Goal: Information Seeking & Learning: Check status

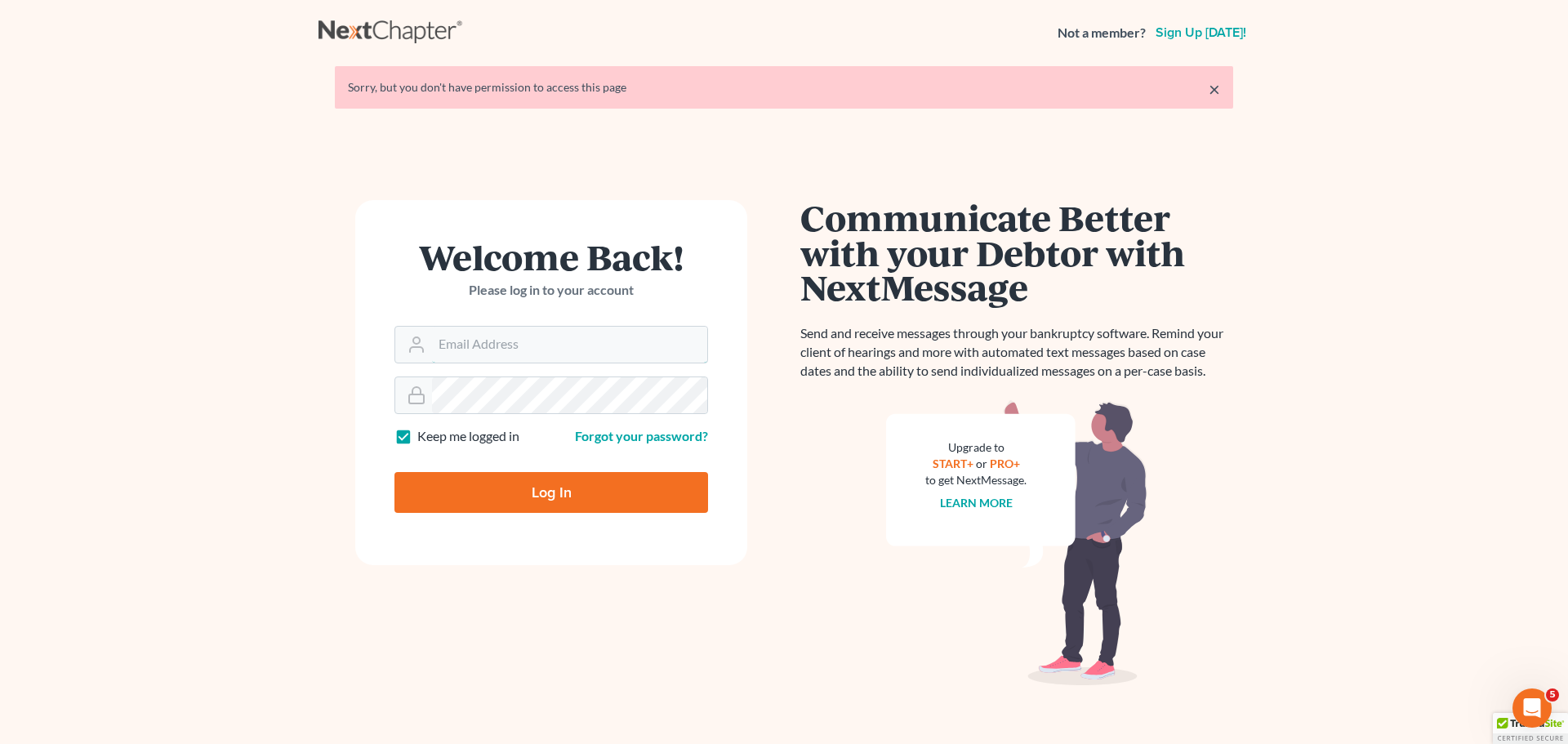
type input "[PERSON_NAME][EMAIL_ADDRESS][DOMAIN_NAME]"
click at [535, 492] on input "Log In" at bounding box center [552, 492] width 314 height 41
type input "Thinking..."
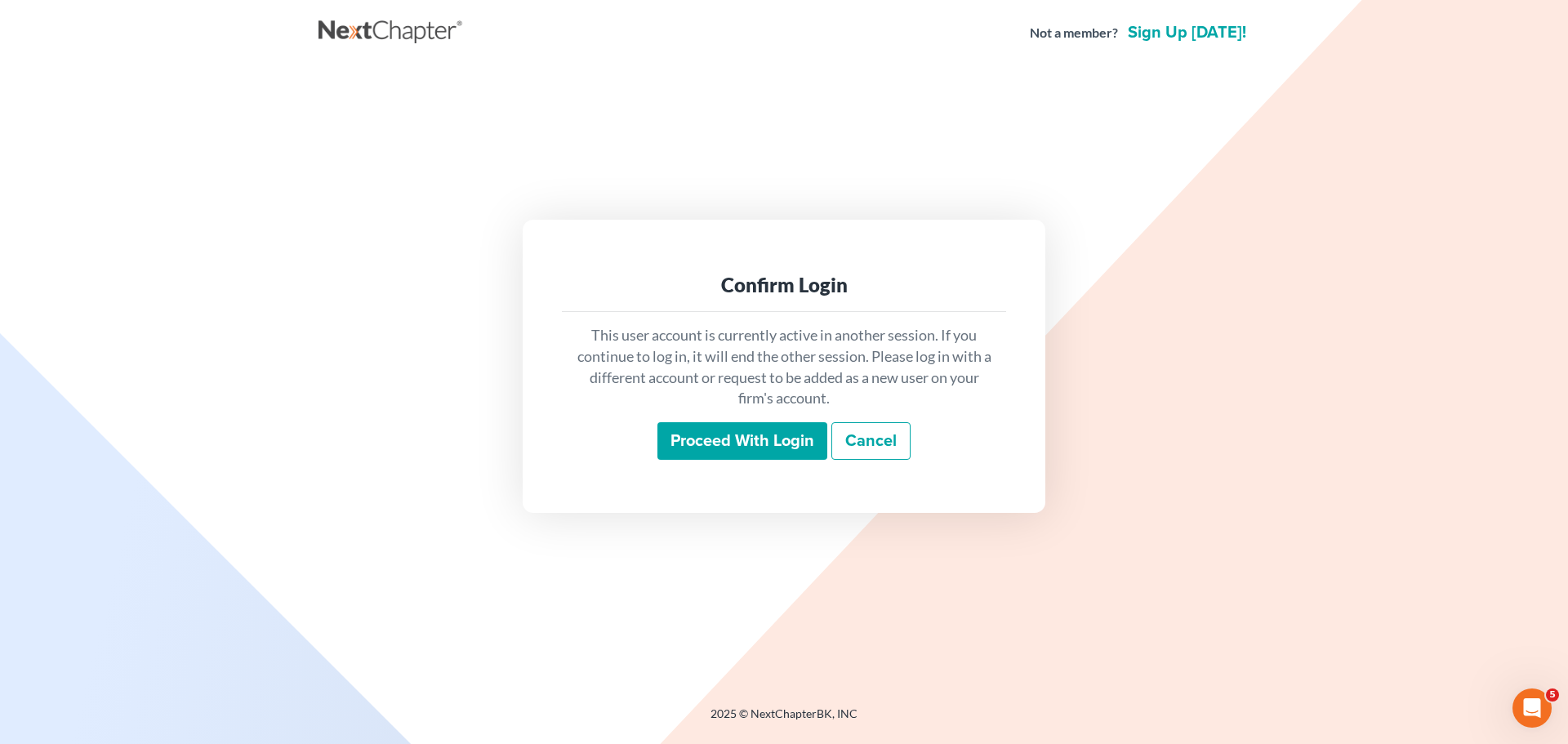
click at [758, 439] on input "Proceed with login" at bounding box center [742, 441] width 170 height 37
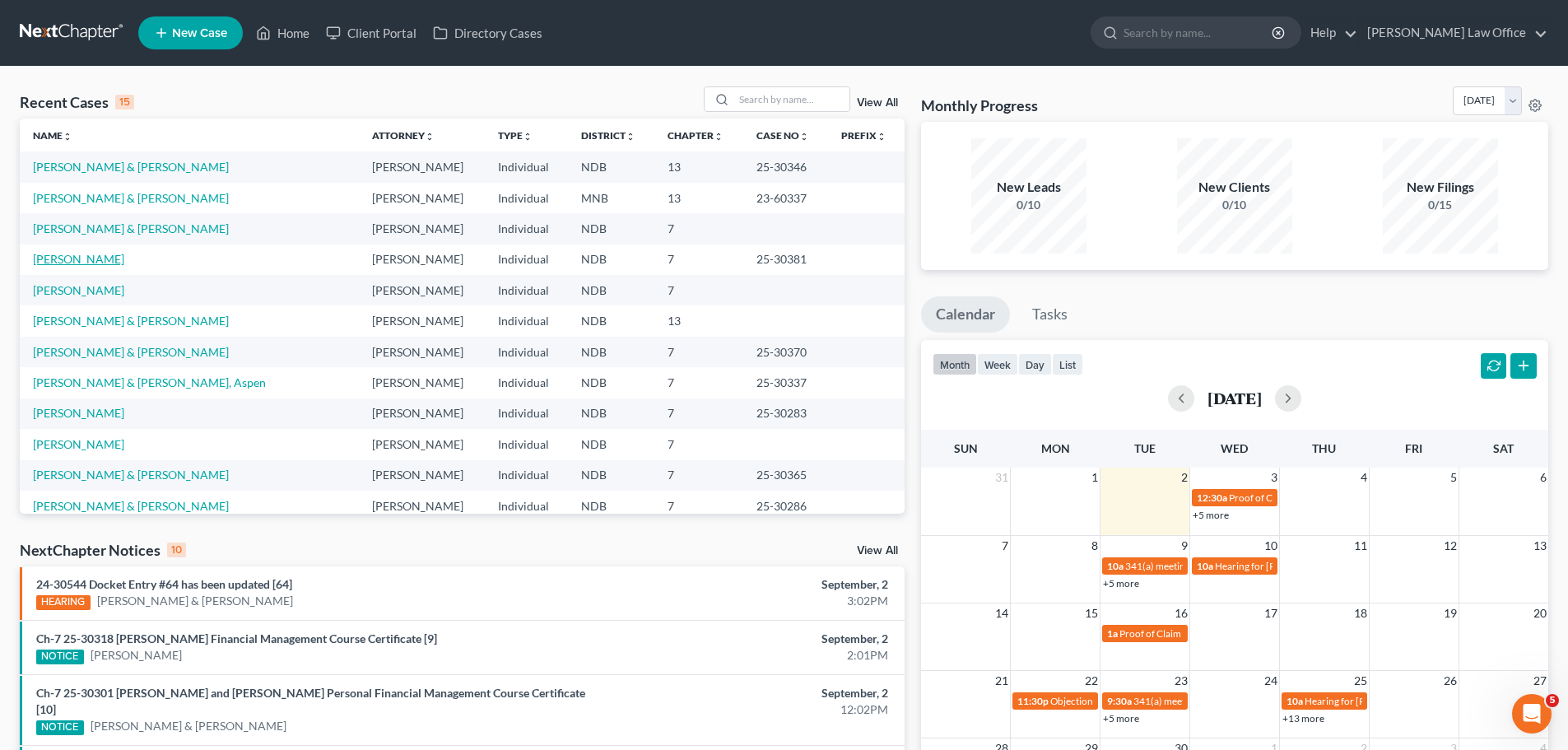
click at [68, 255] on link "Woolwine, Jeanne" at bounding box center [79, 259] width 91 height 14
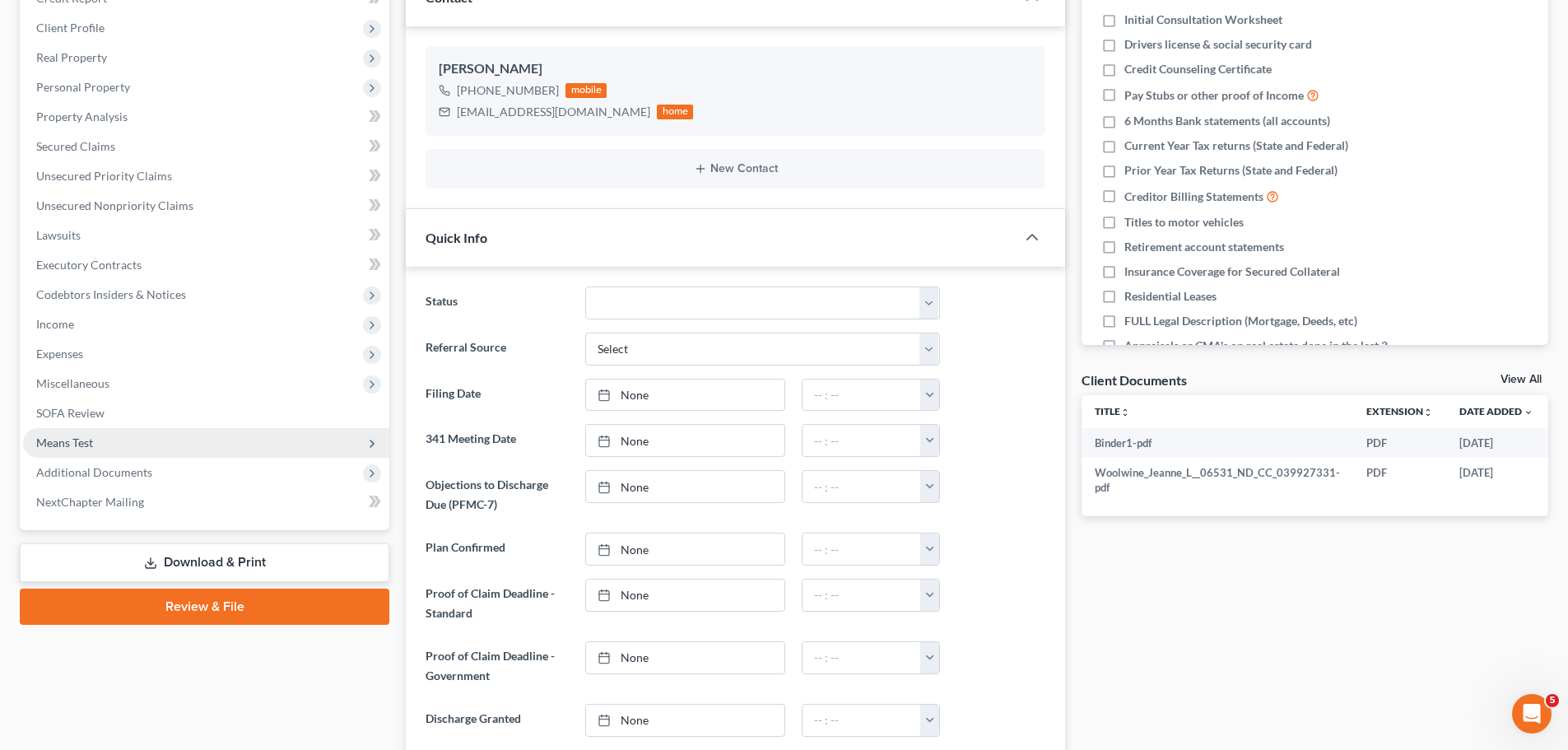
scroll to position [82, 0]
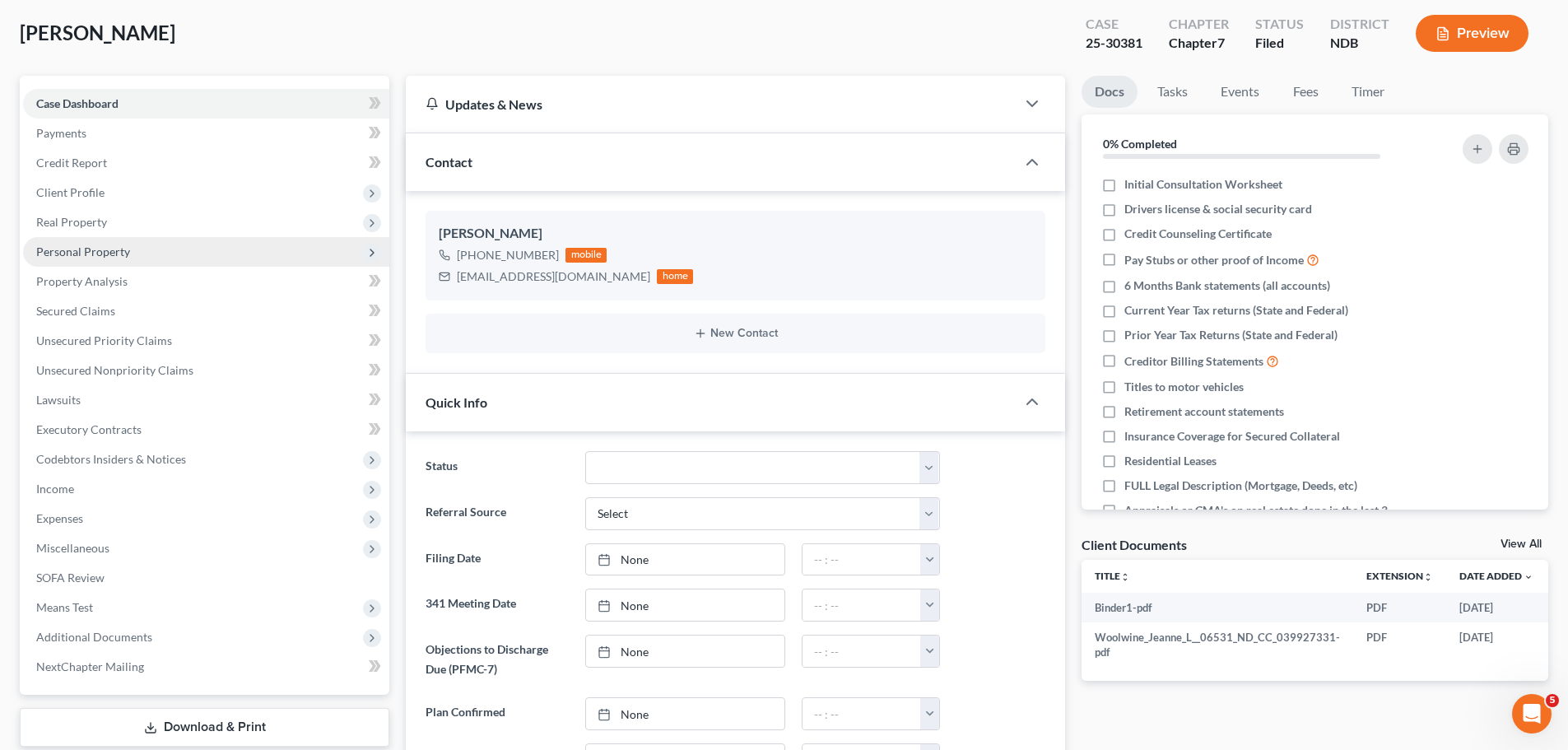
click at [97, 245] on span "Personal Property" at bounding box center [83, 252] width 94 height 14
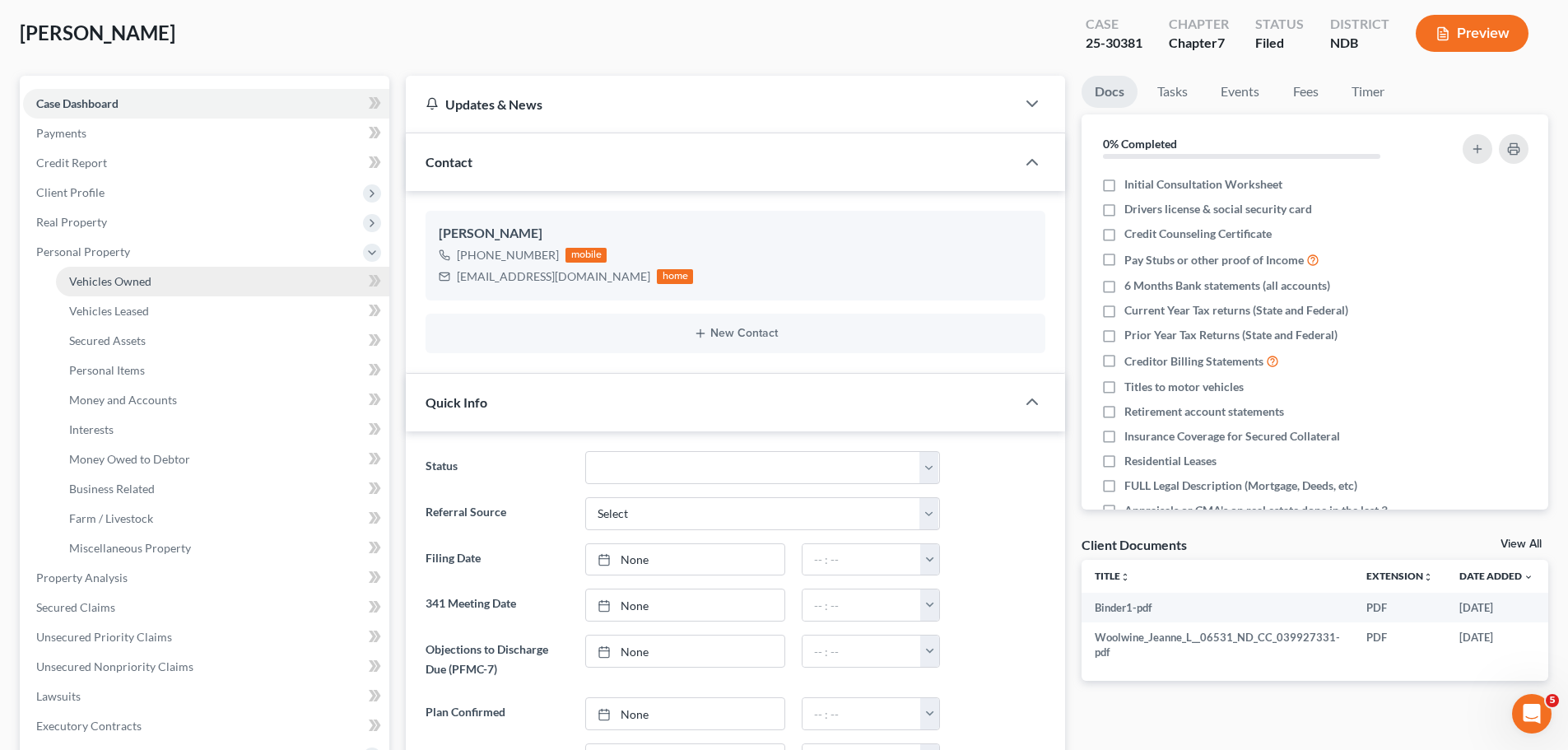
click at [91, 276] on span "Vehicles Owned" at bounding box center [110, 282] width 82 height 14
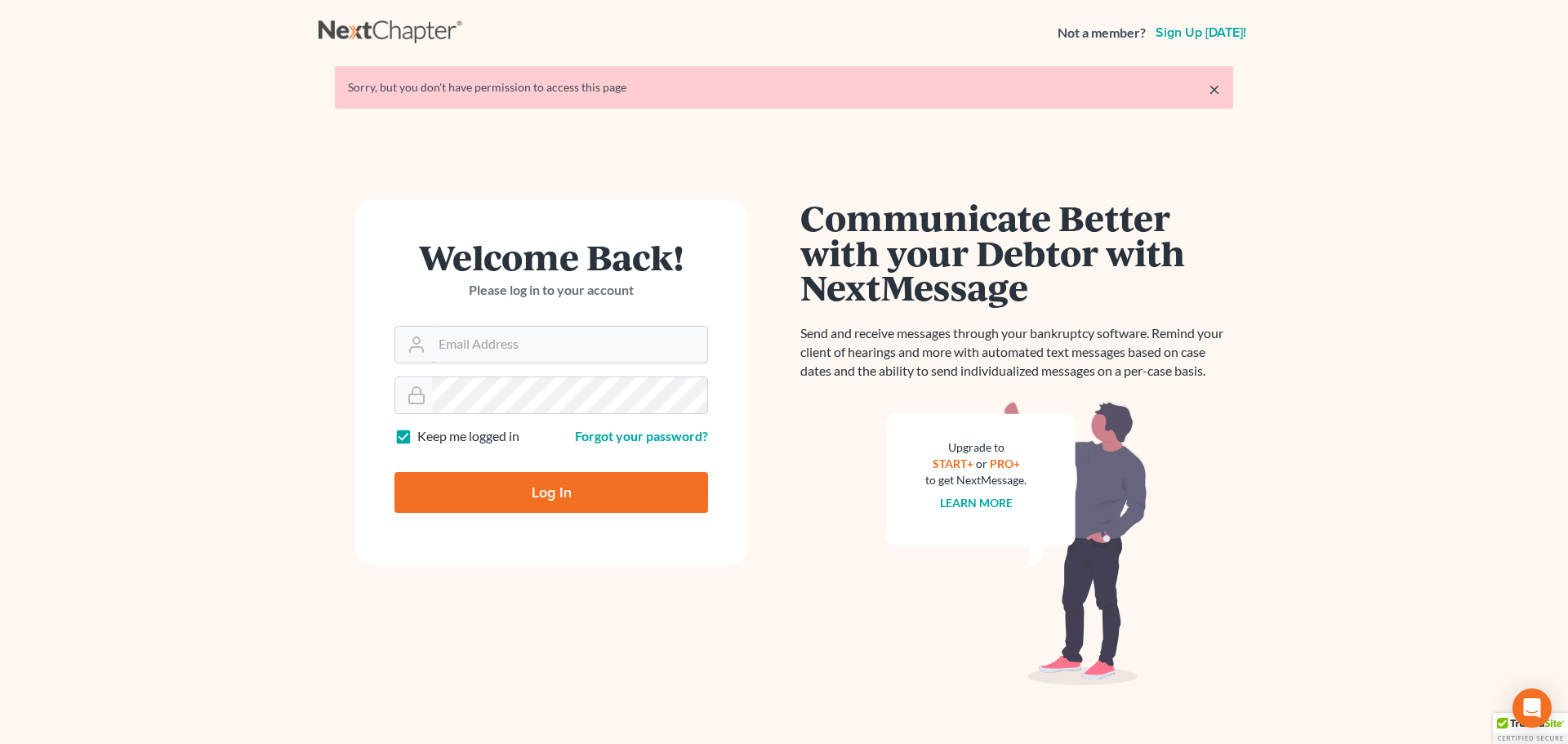
type input "[PERSON_NAME][EMAIL_ADDRESS][DOMAIN_NAME]"
click at [548, 489] on input "Log In" at bounding box center [552, 492] width 314 height 41
type input "Thinking..."
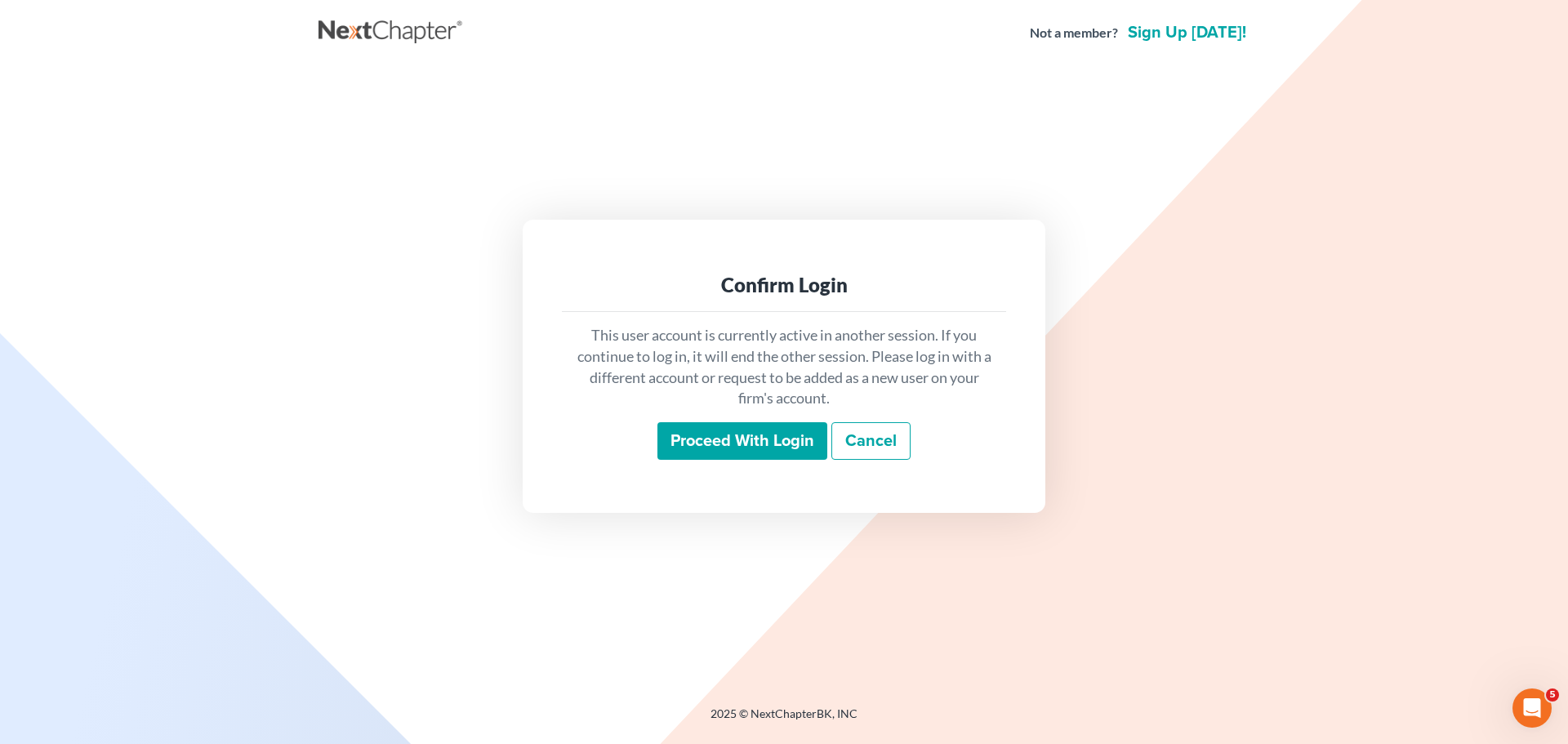
click at [765, 446] on input "Proceed with login" at bounding box center [742, 441] width 170 height 37
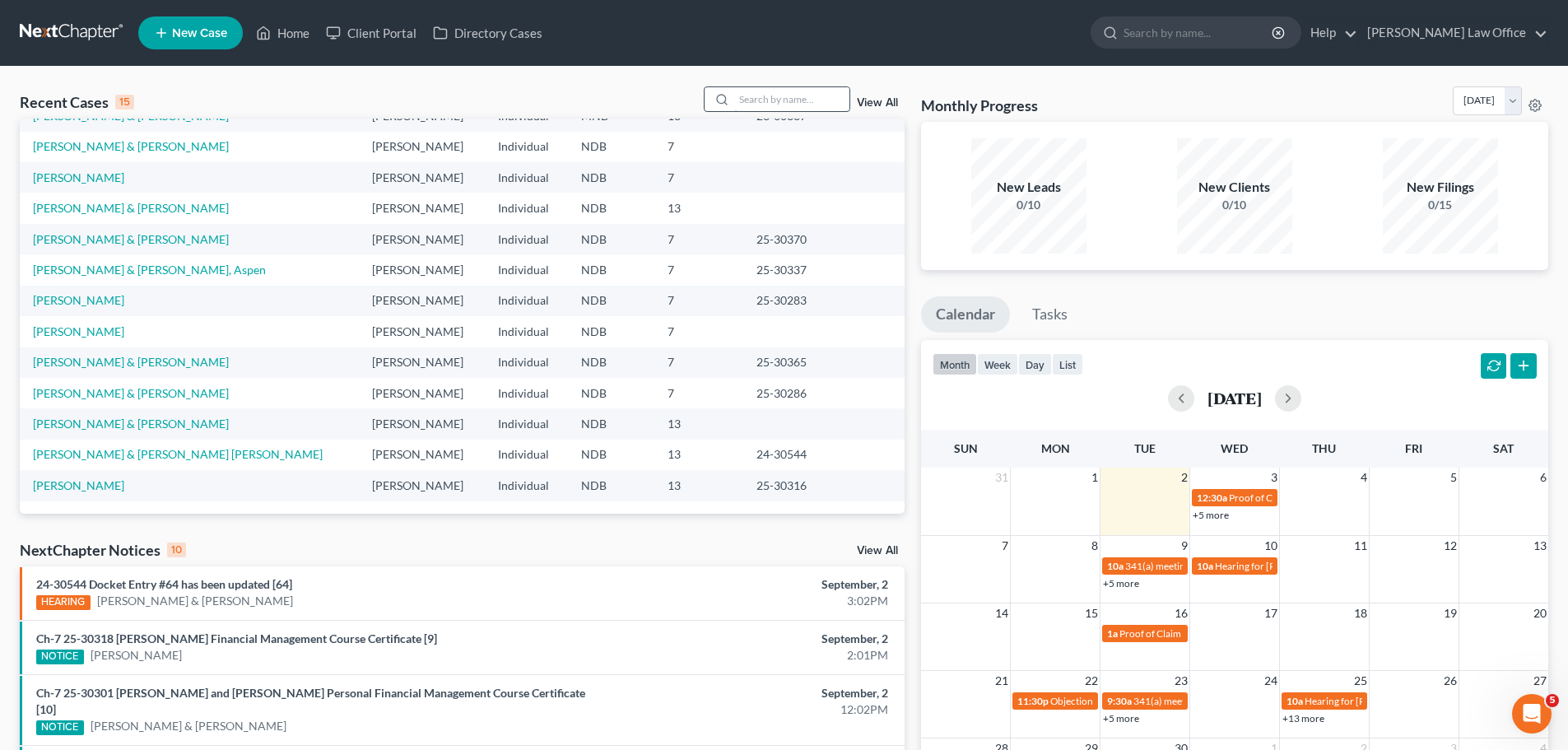
click at [765, 92] on input "search" at bounding box center [791, 99] width 115 height 24
type input "black"
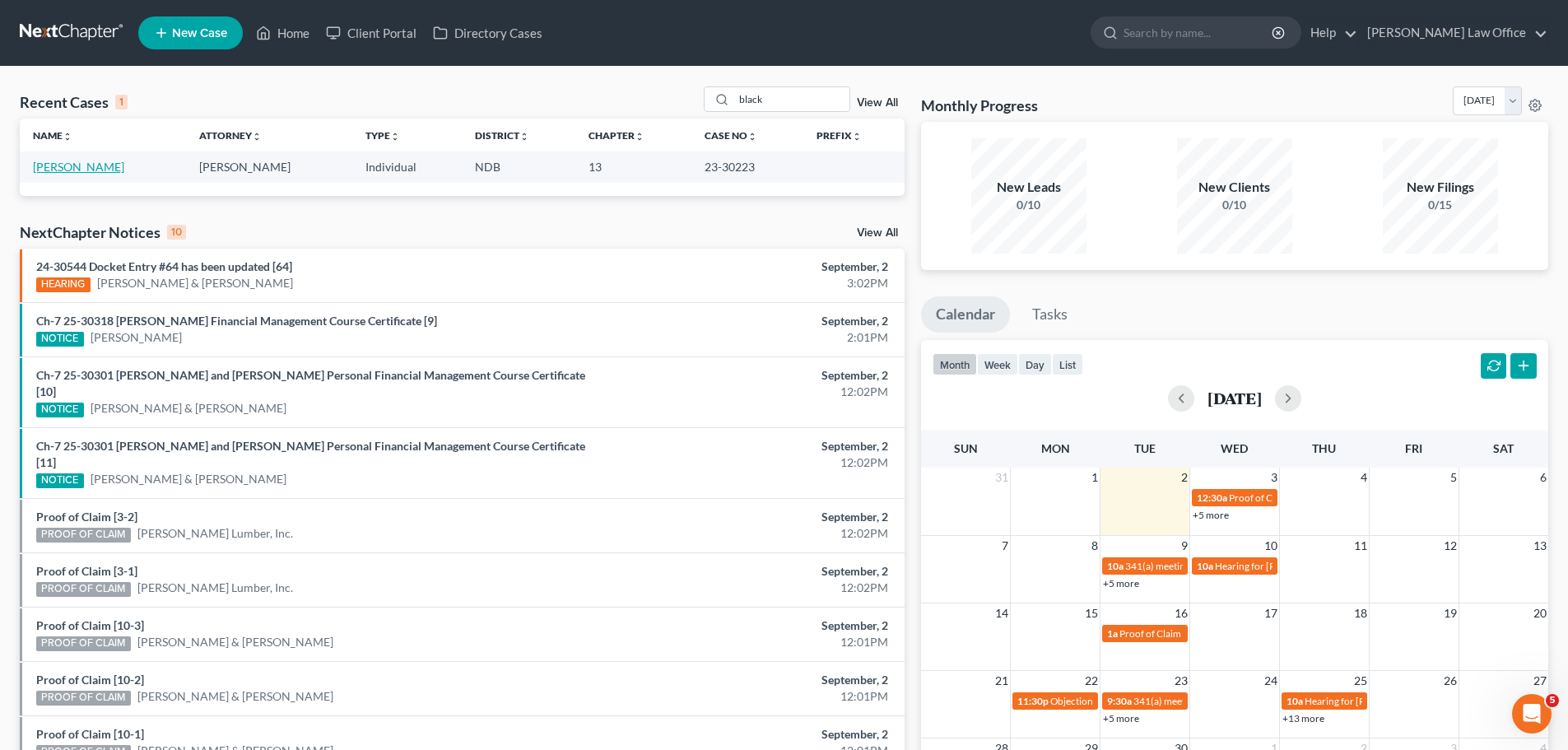
click at [46, 171] on link "[PERSON_NAME]" at bounding box center [79, 167] width 91 height 14
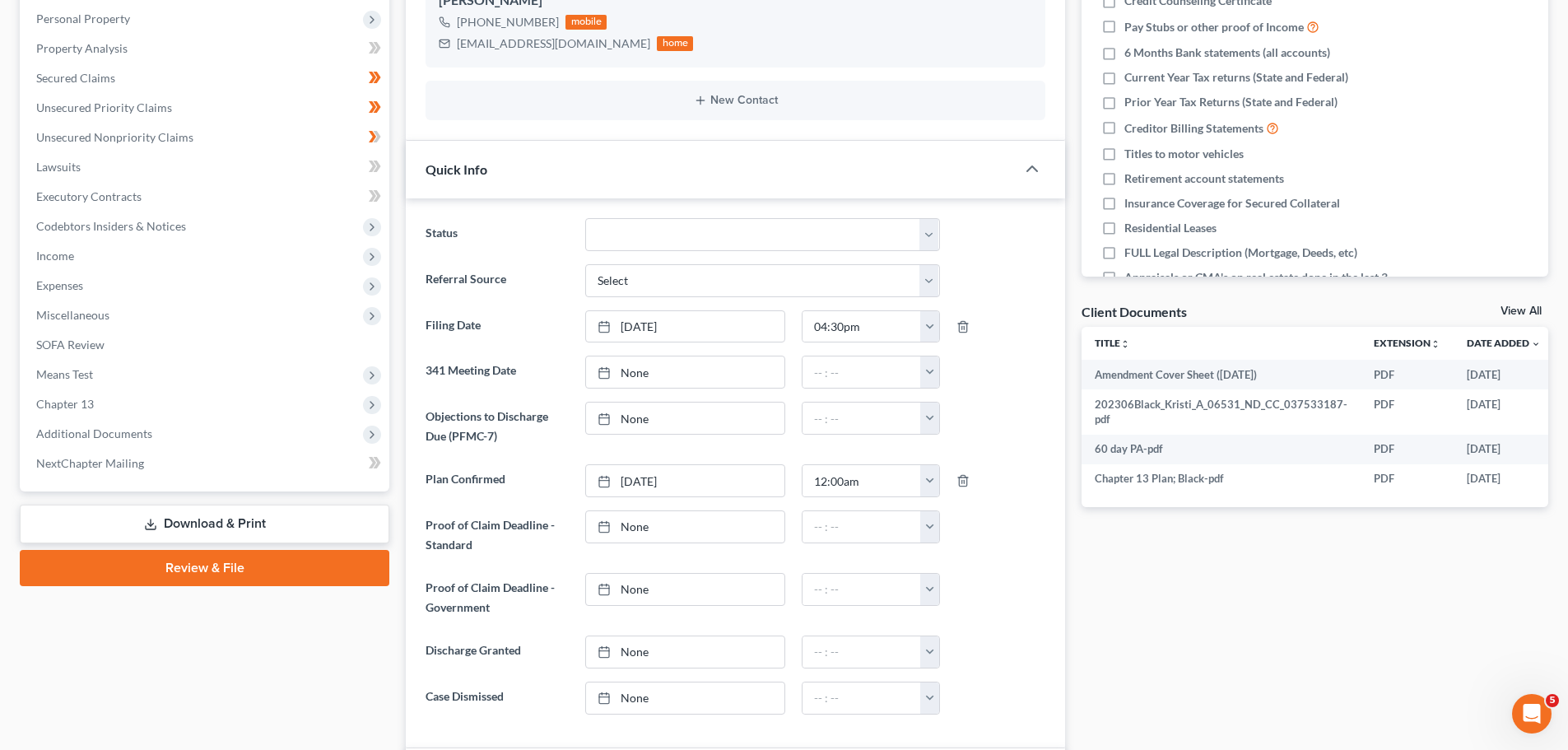
scroll to position [329, 0]
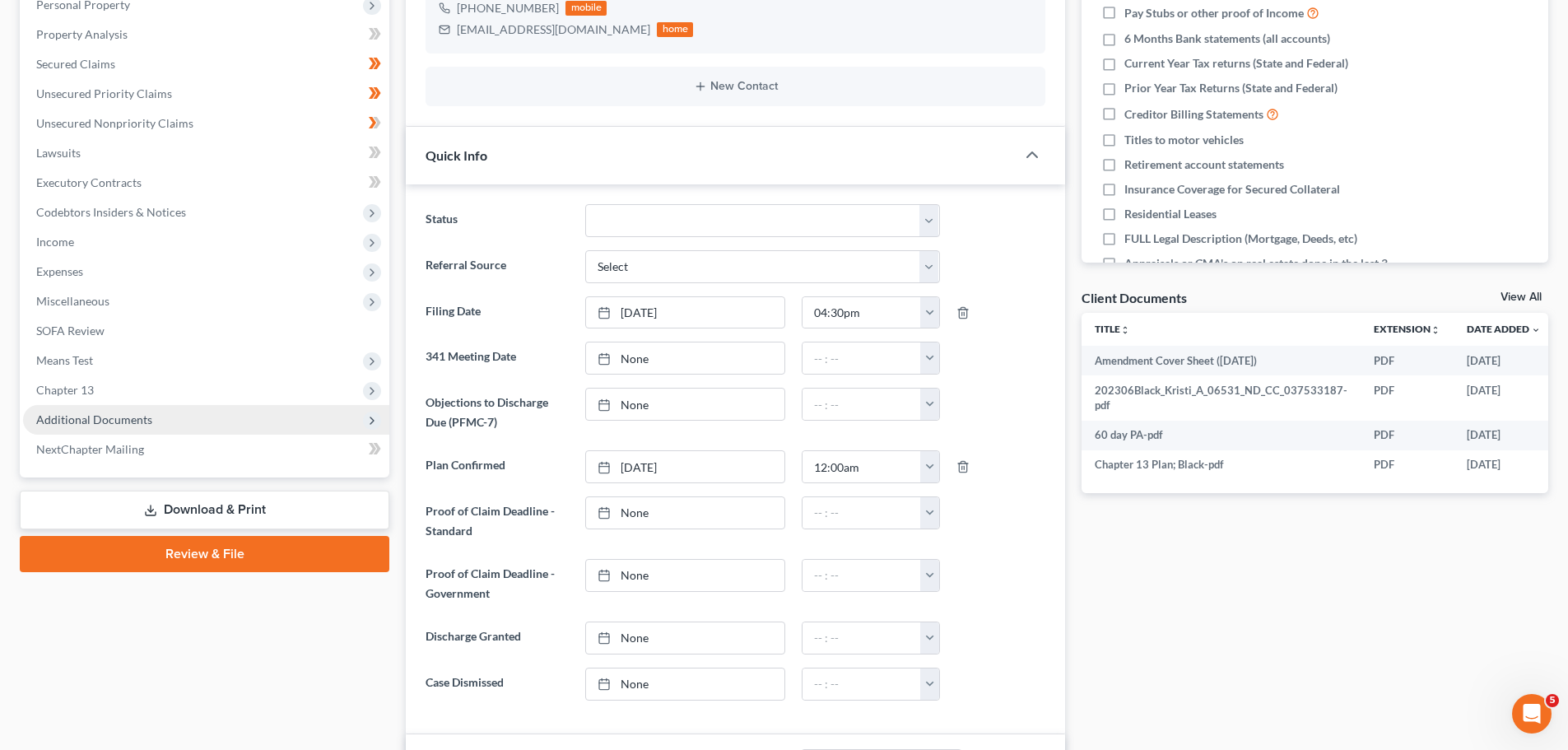
click at [120, 413] on span "Additional Documents" at bounding box center [95, 419] width 116 height 14
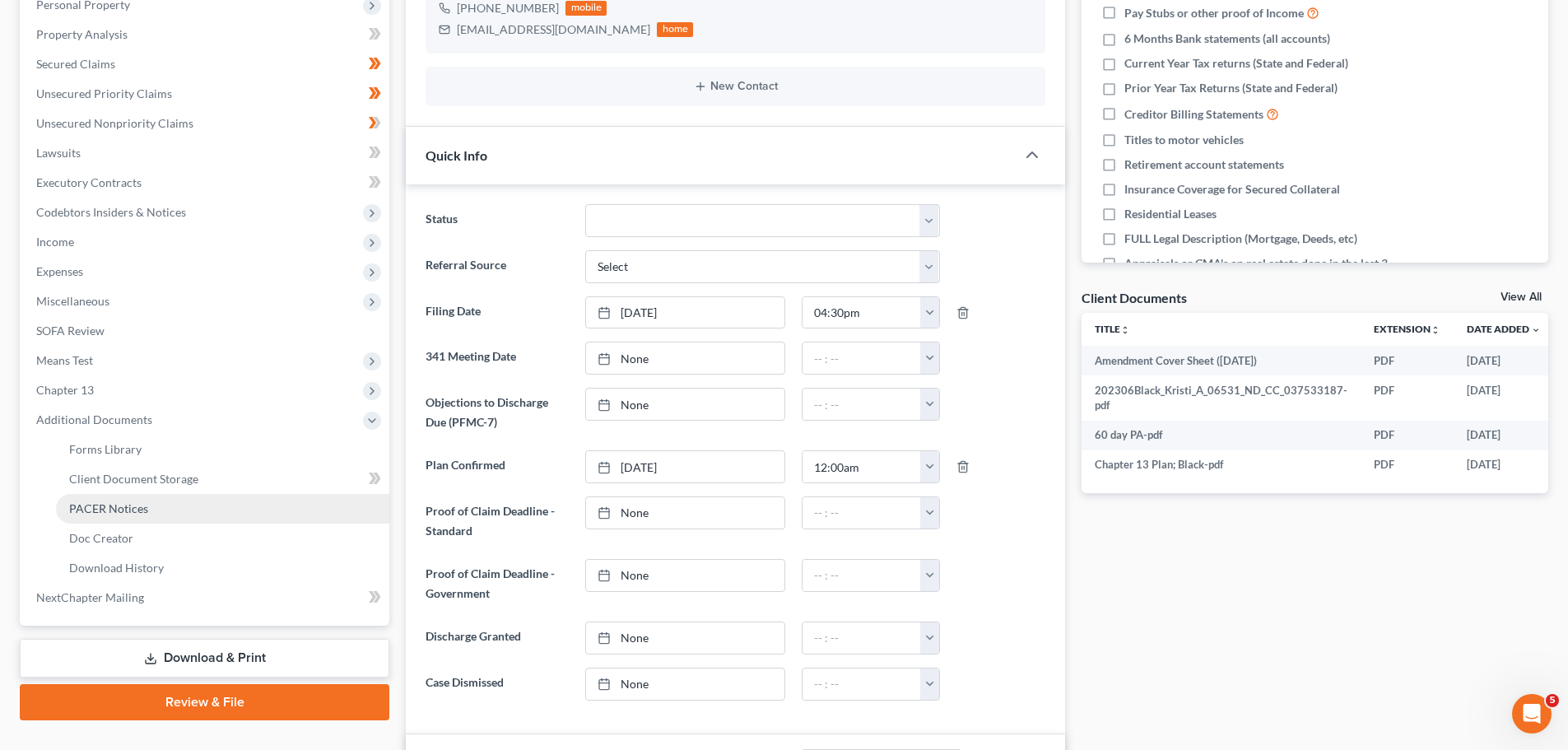
click at [98, 503] on span "PACER Notices" at bounding box center [108, 509] width 79 height 14
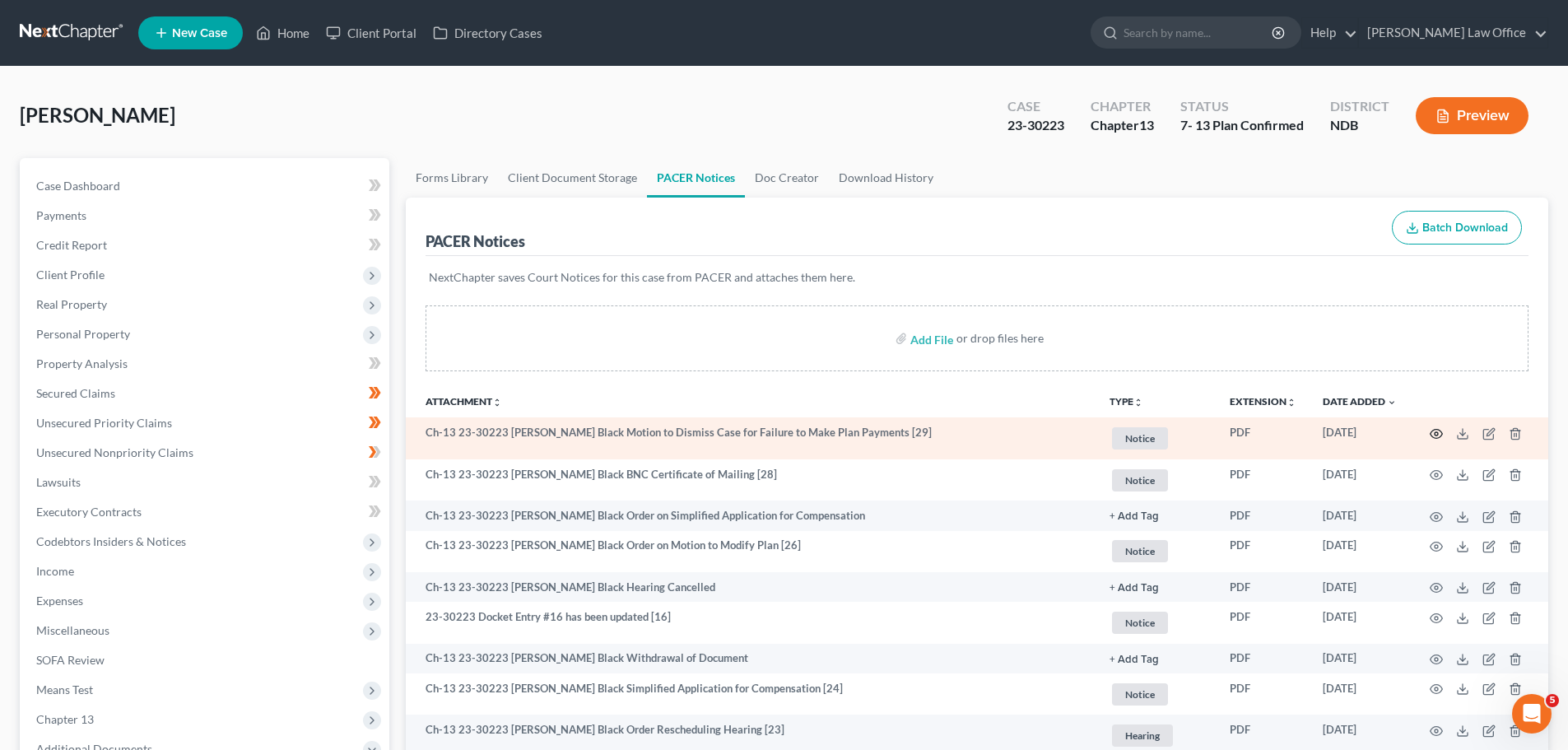
click at [1438, 432] on circle "button" at bounding box center [1437, 434] width 4 height 4
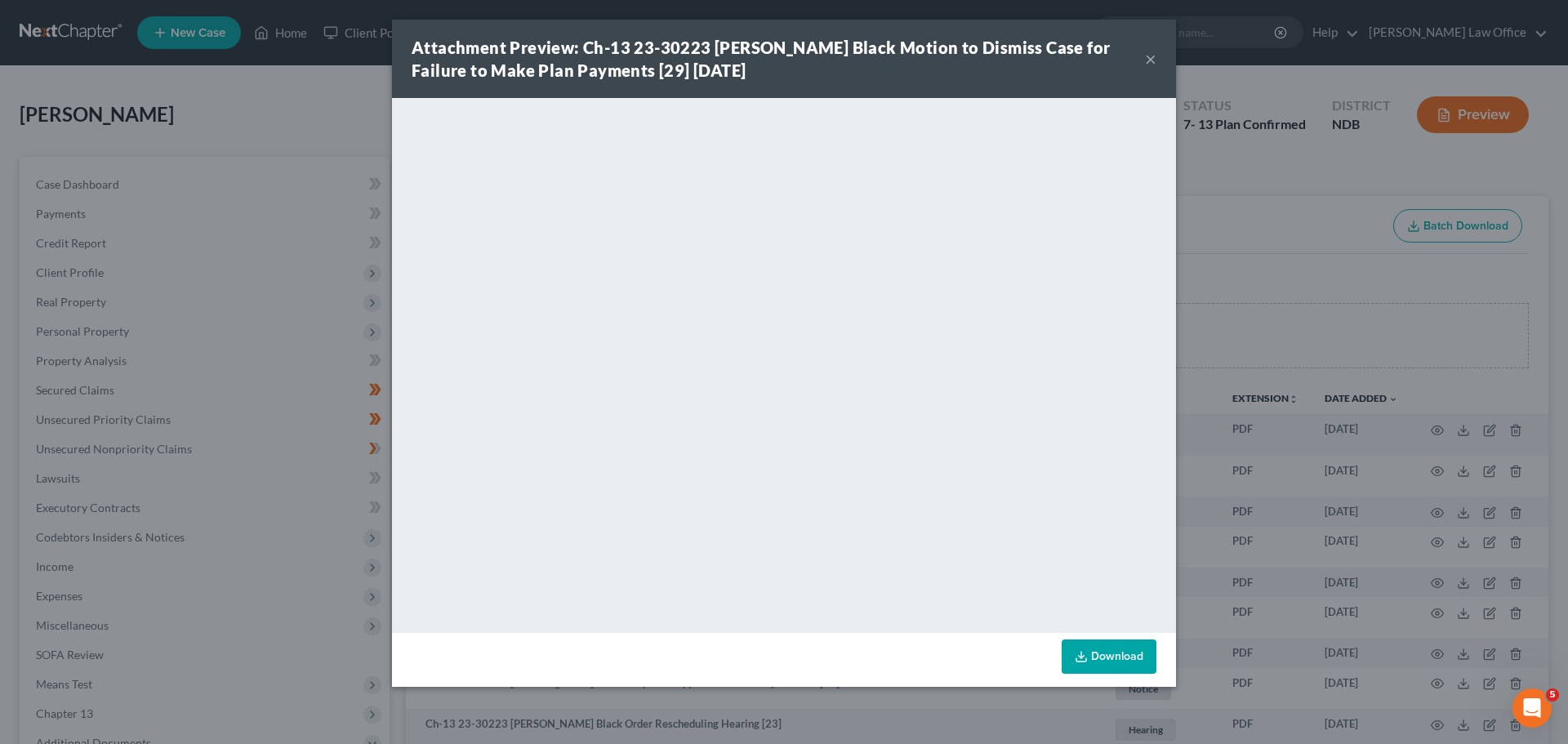
click at [1153, 58] on button "×" at bounding box center [1150, 59] width 12 height 20
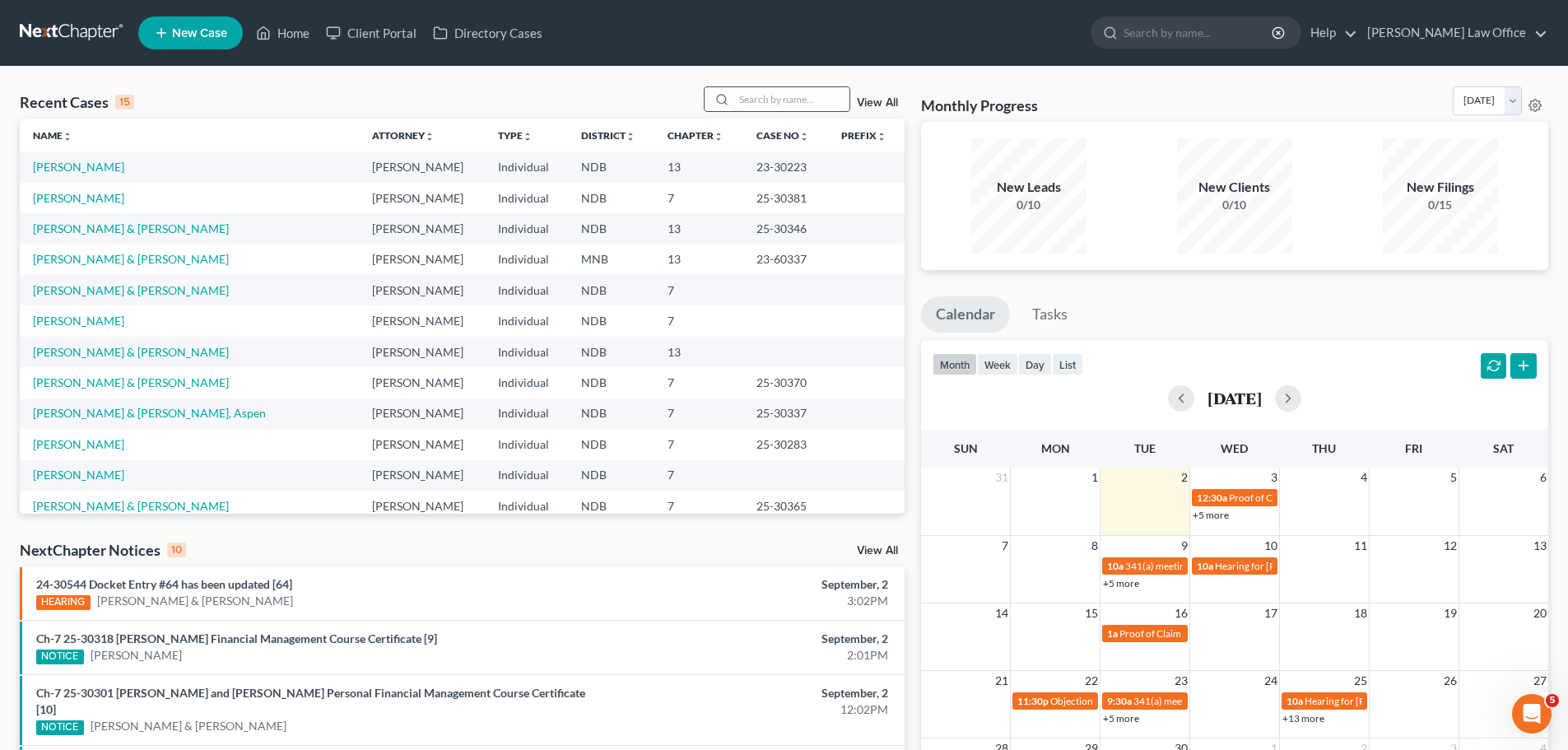
click at [769, 98] on input "search" at bounding box center [791, 99] width 115 height 24
type input "[PERSON_NAME]"
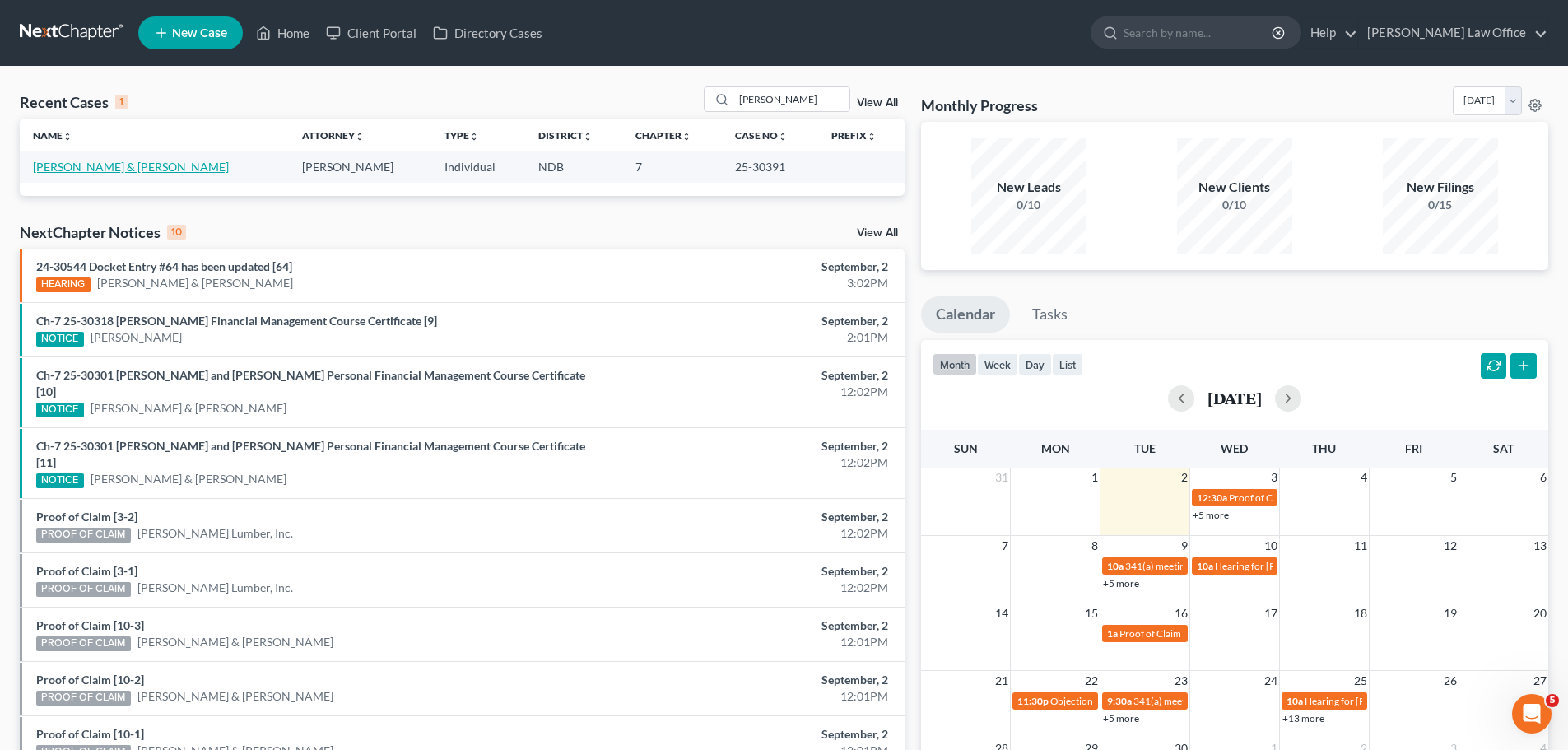
click at [117, 163] on link "[PERSON_NAME] & [PERSON_NAME]" at bounding box center [131, 167] width 196 height 14
select select "0"
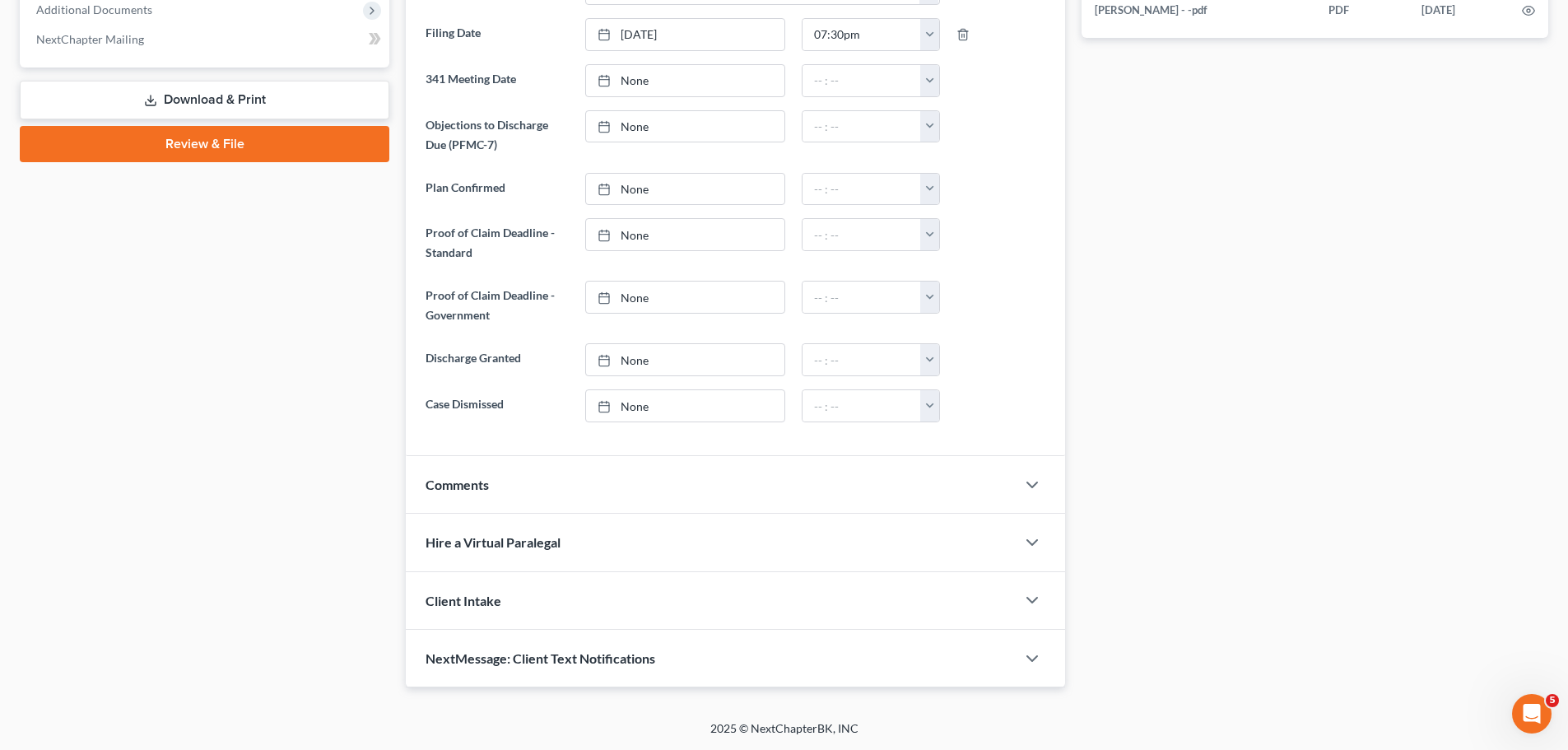
scroll to position [463, 0]
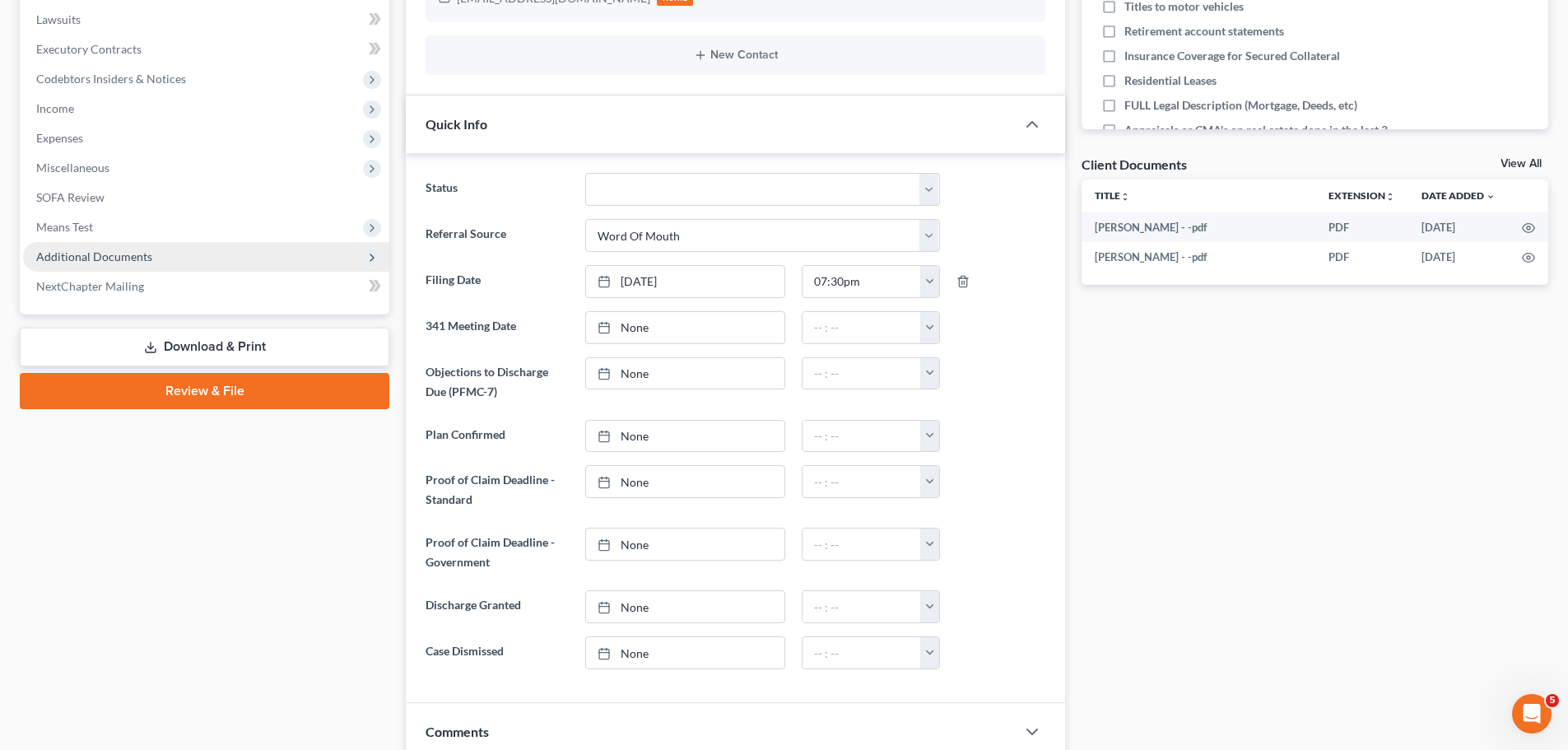
click at [122, 257] on span "Additional Documents" at bounding box center [95, 257] width 116 height 14
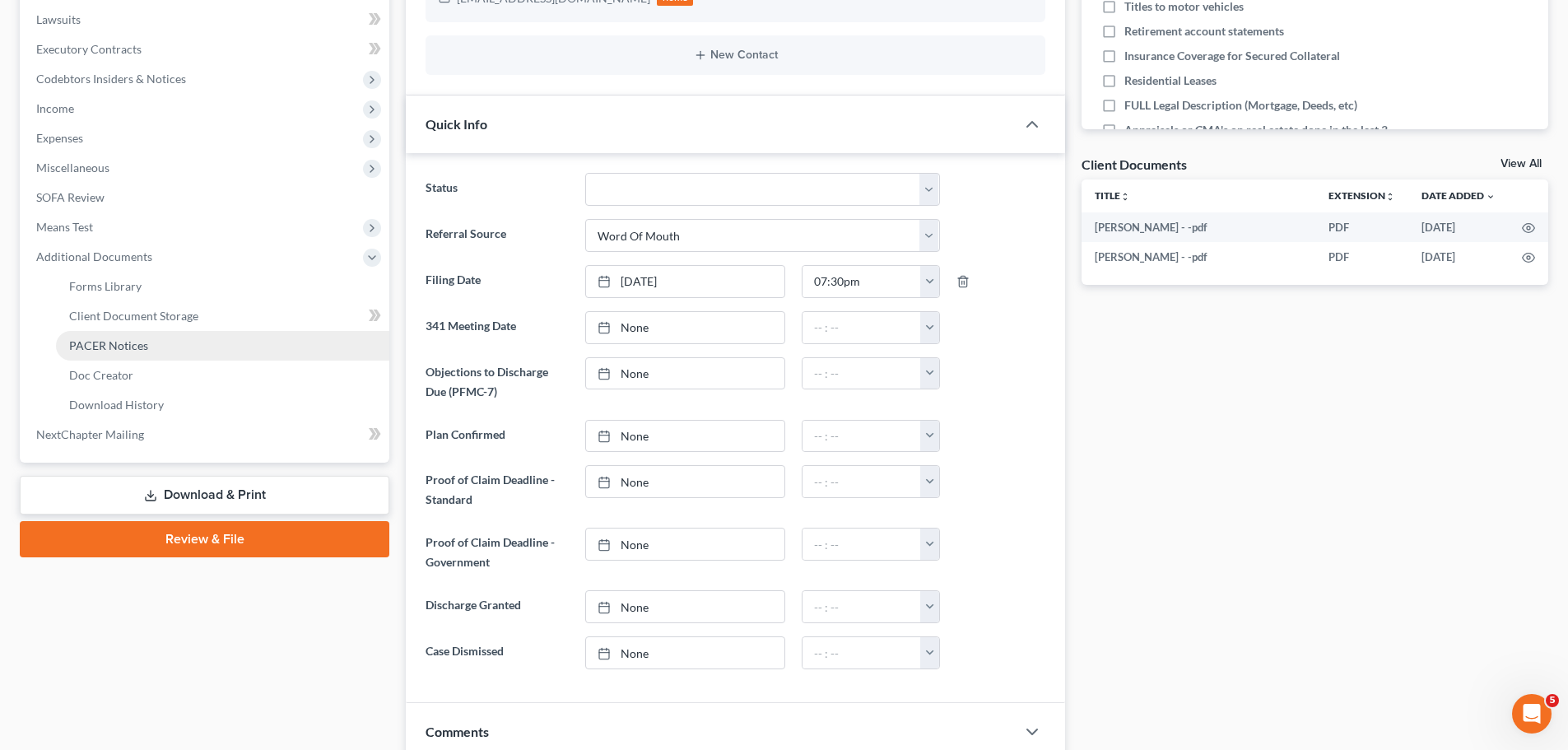
click at [111, 344] on span "PACER Notices" at bounding box center [108, 345] width 79 height 14
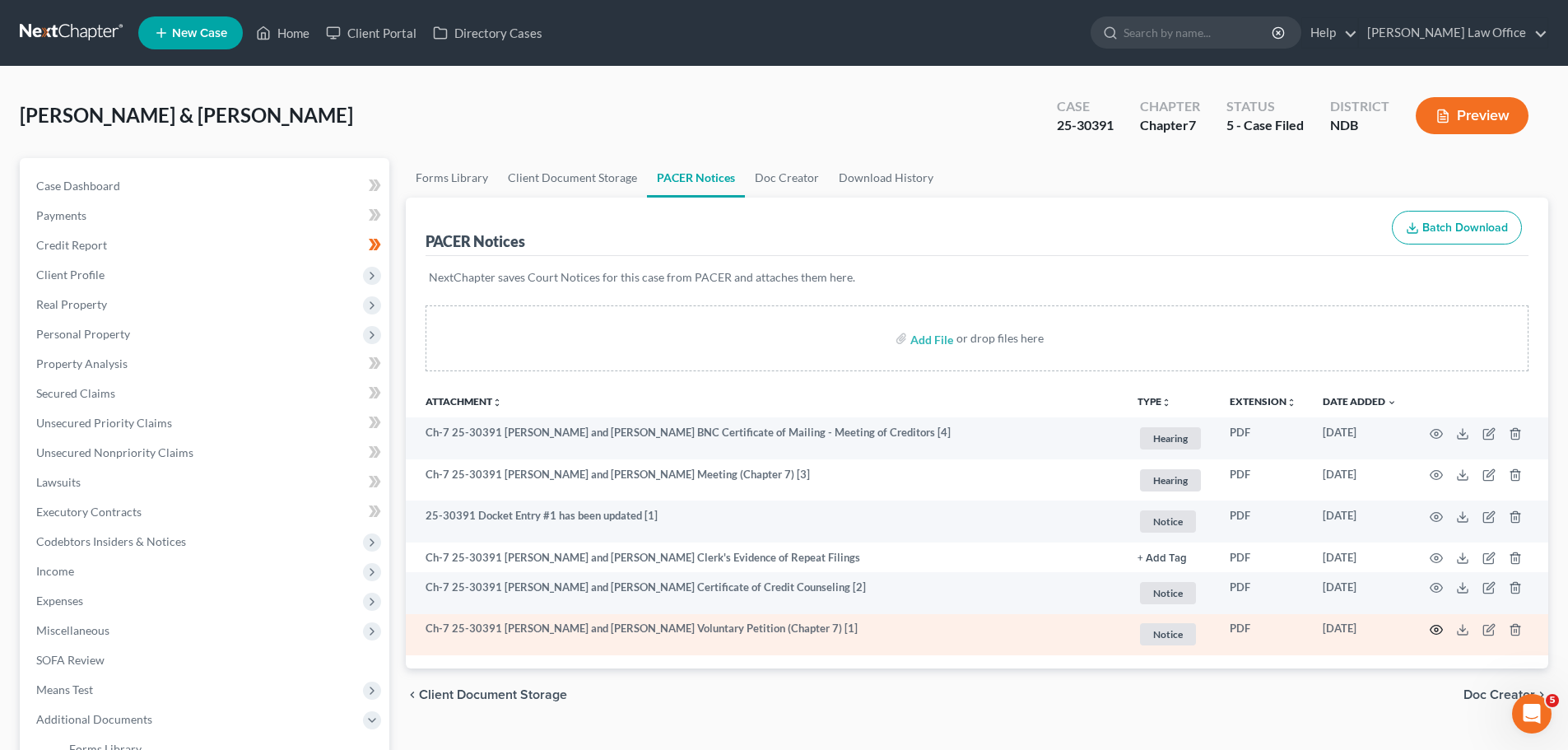
click at [1433, 635] on icon "button" at bounding box center [1437, 629] width 13 height 13
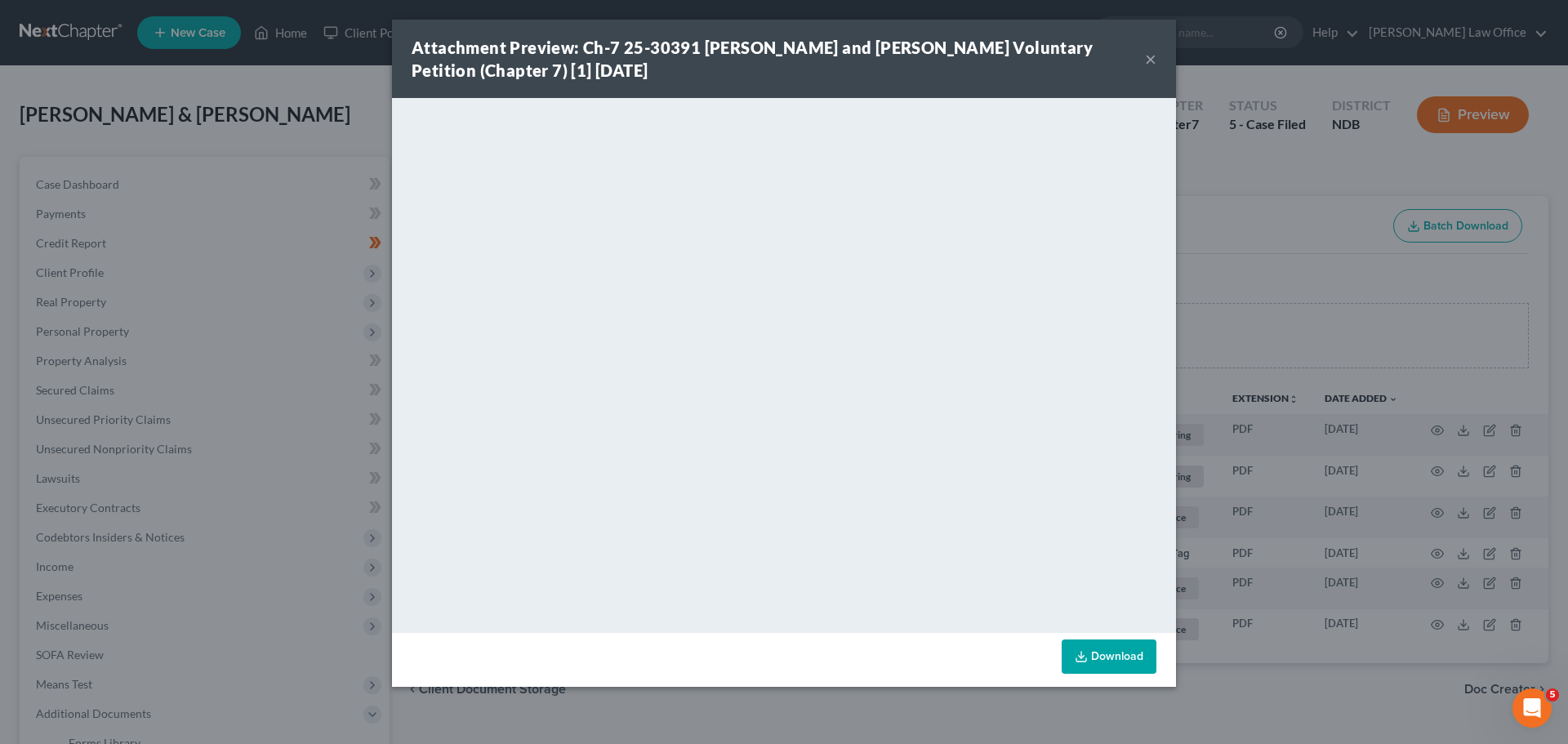
click at [1141, 57] on div "Attachment Preview: Ch-7 25-30391 [PERSON_NAME] and [PERSON_NAME] Voluntary Pet…" at bounding box center [778, 59] width 733 height 46
click at [1149, 57] on button "×" at bounding box center [1150, 59] width 12 height 20
